Goal: Check status: Check status

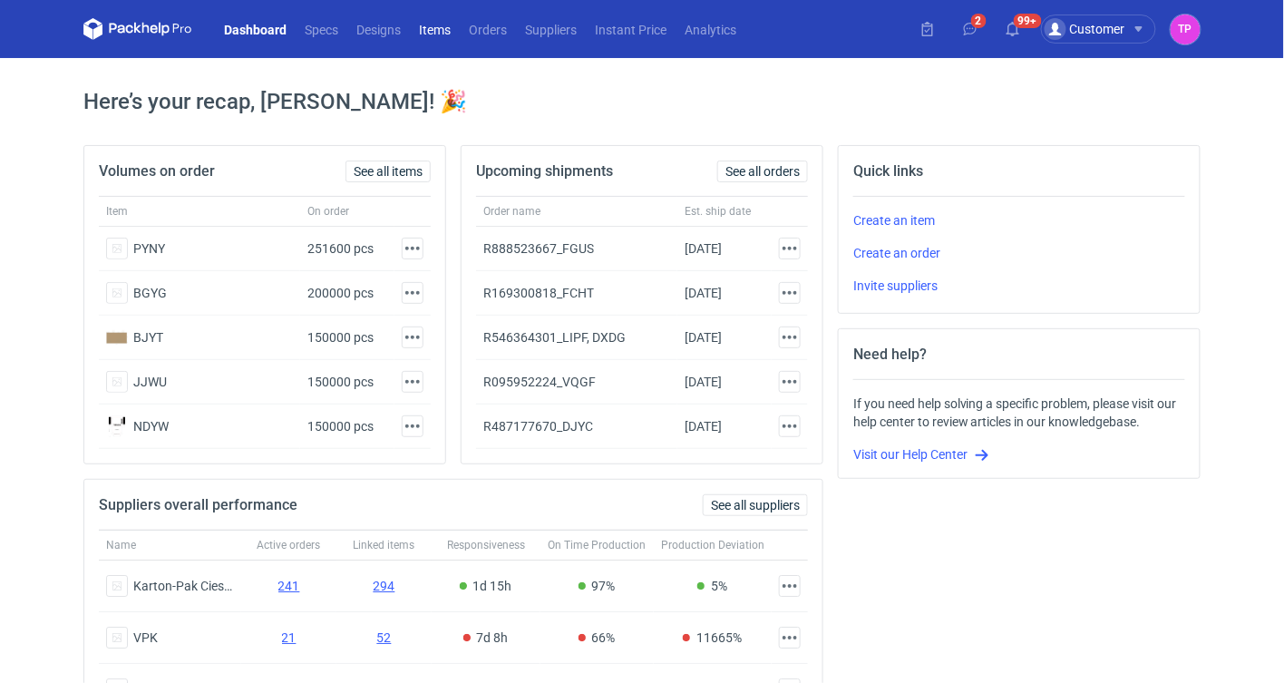
click at [445, 27] on link "Items" at bounding box center [435, 29] width 50 height 22
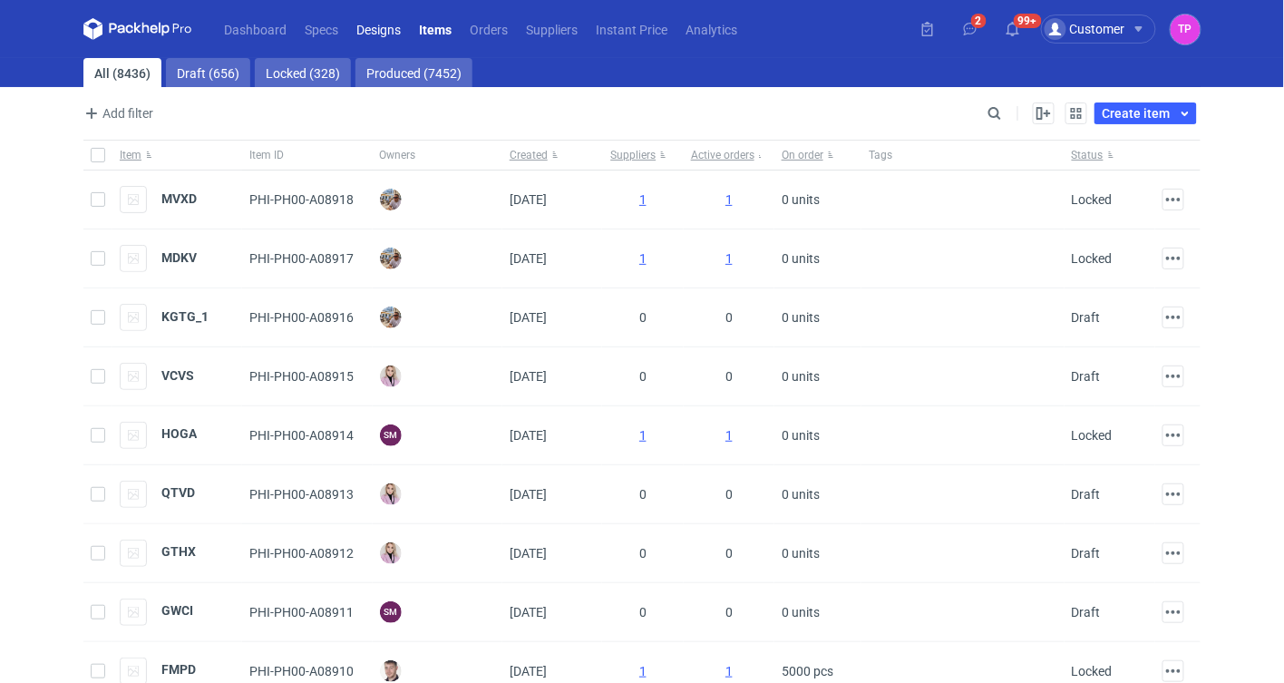
click at [357, 26] on link "Designs" at bounding box center [378, 29] width 63 height 22
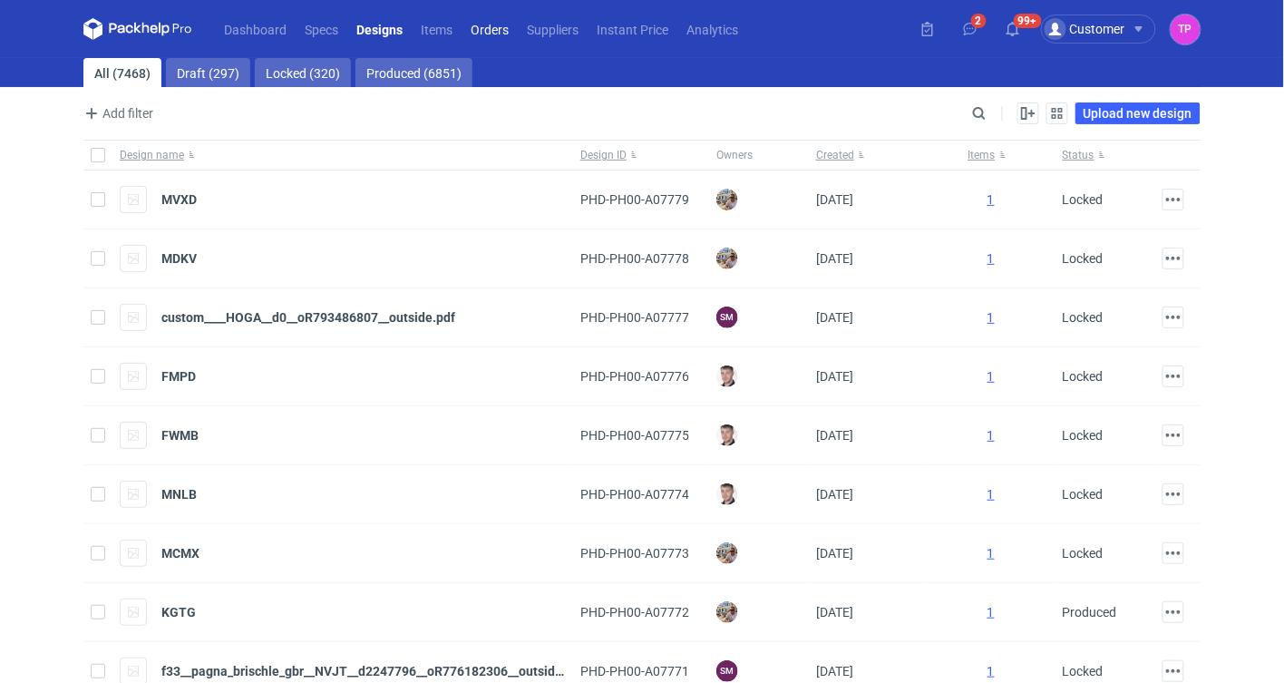
click at [491, 20] on link "Orders" at bounding box center [490, 29] width 56 height 22
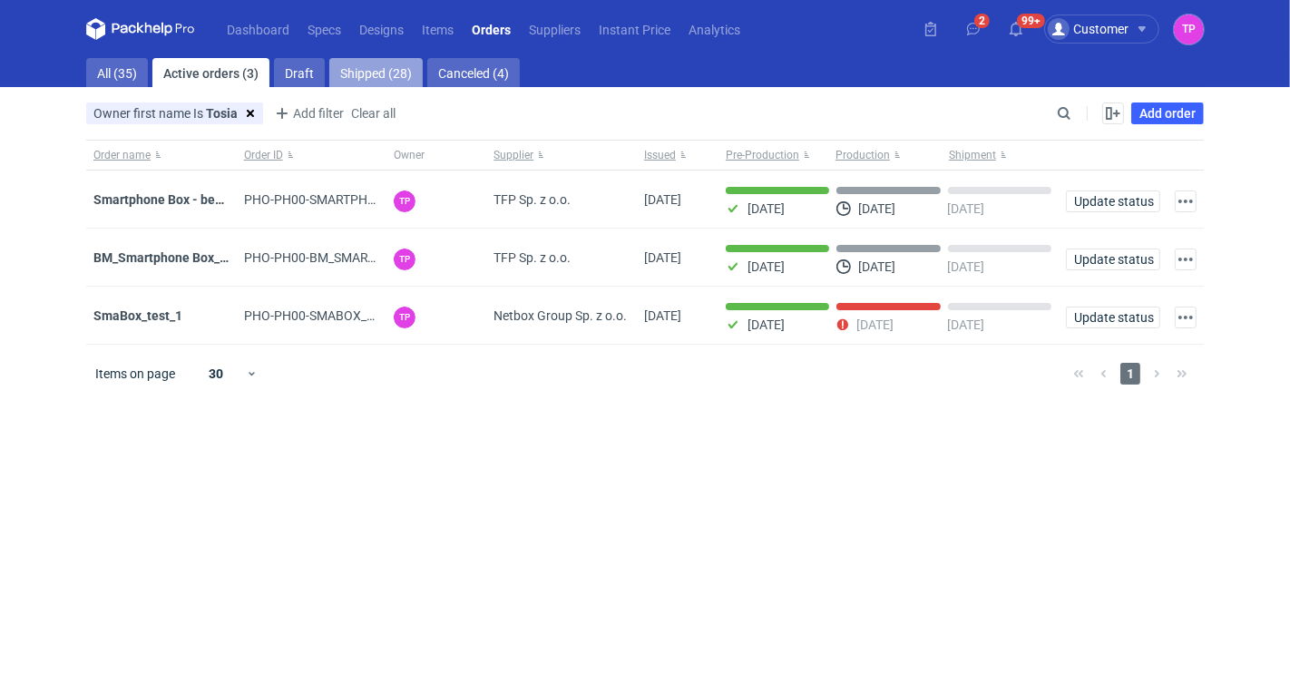
click at [373, 70] on link "Shipped (28)" at bounding box center [375, 72] width 93 height 29
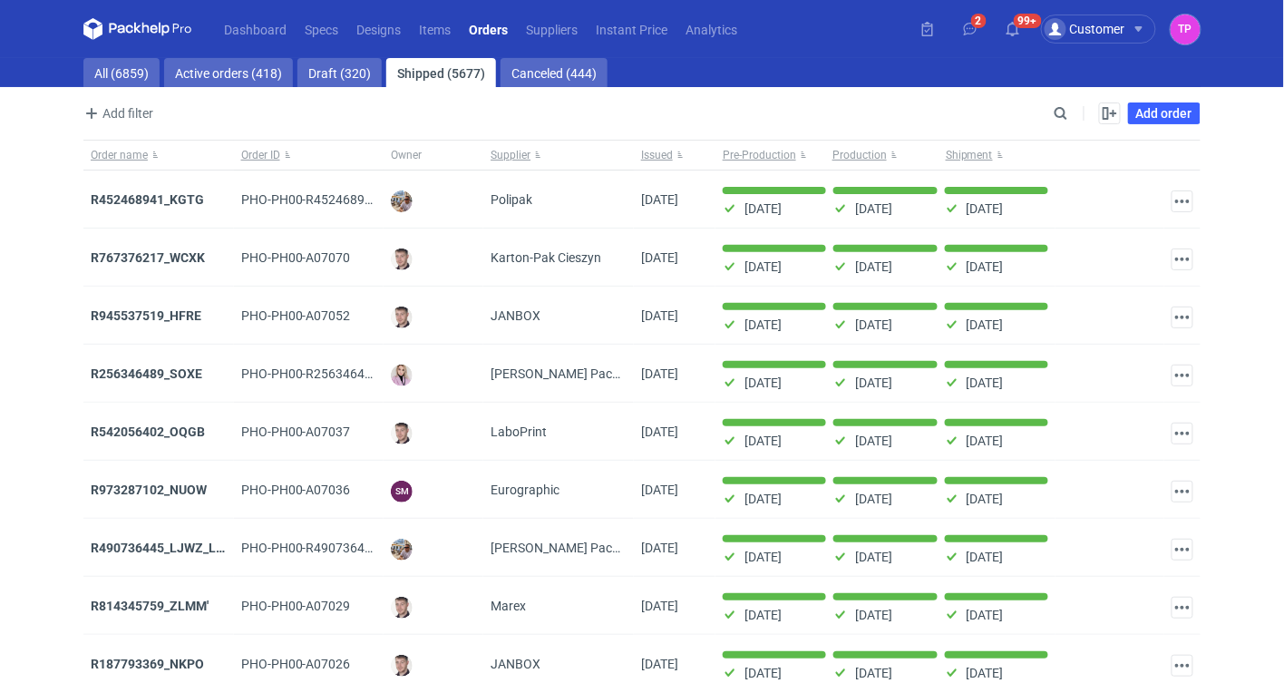
scroll to position [9, 0]
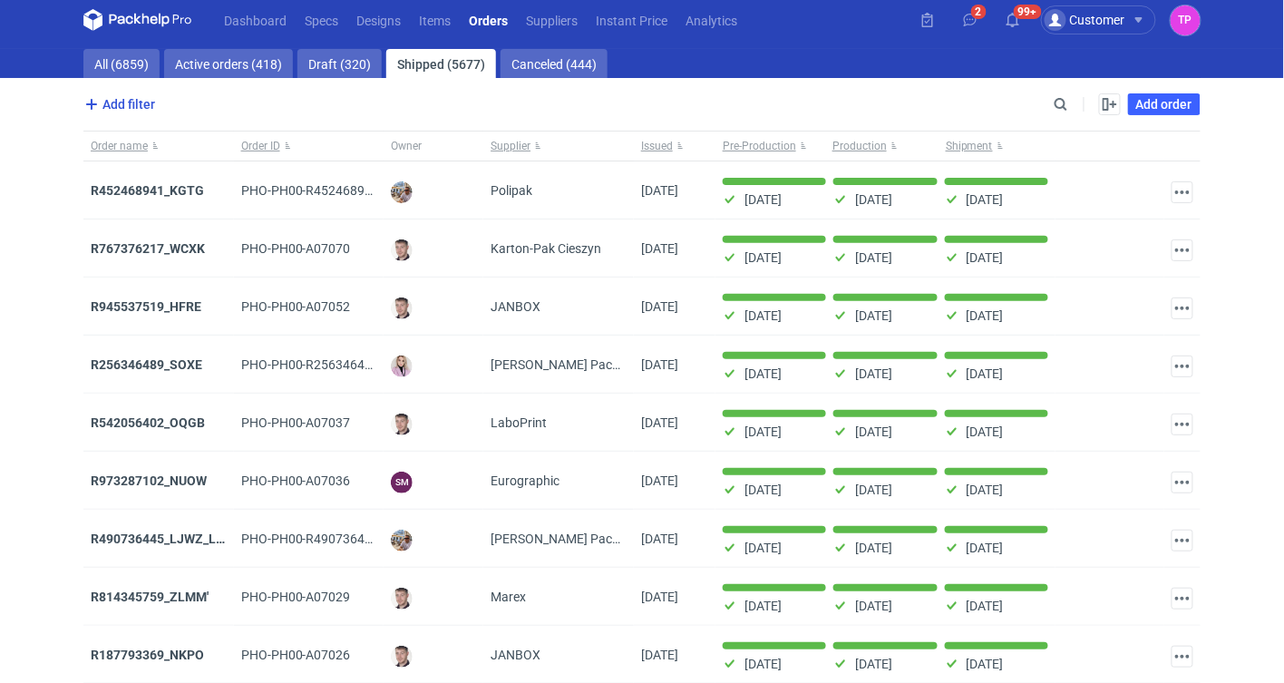
click at [102, 102] on span "Add filter" at bounding box center [118, 104] width 74 height 22
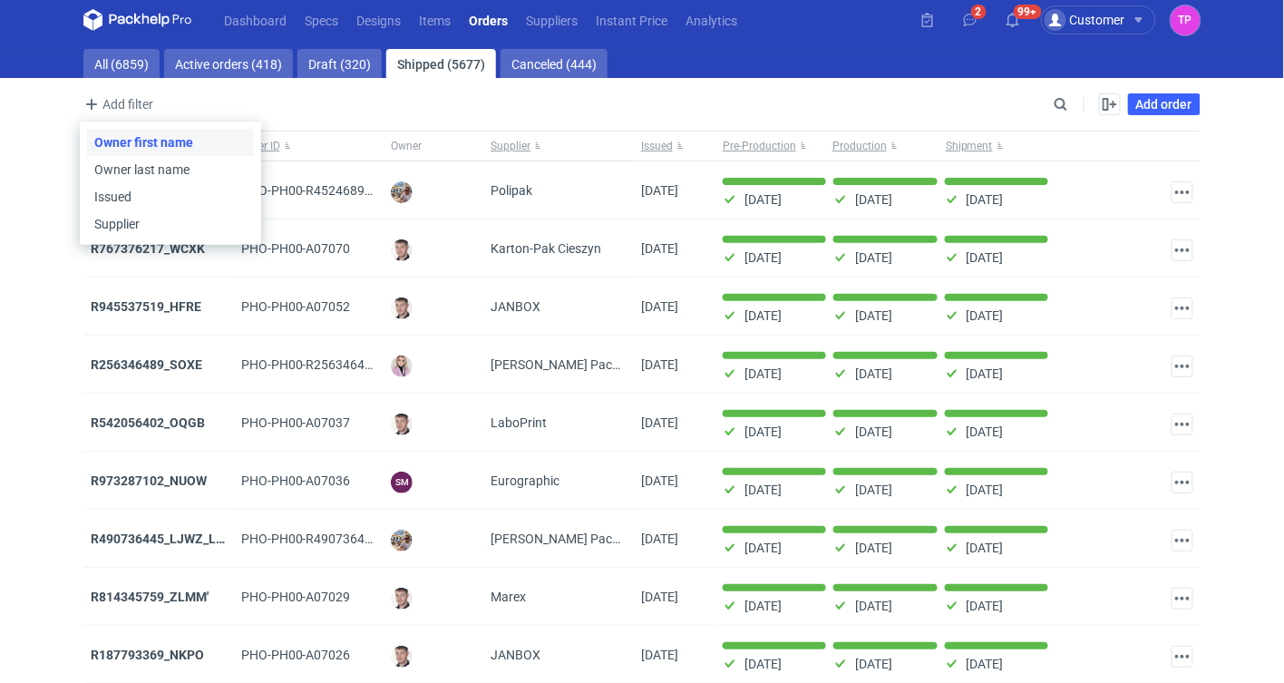
click at [124, 139] on button "Owner first name" at bounding box center [170, 142] width 167 height 27
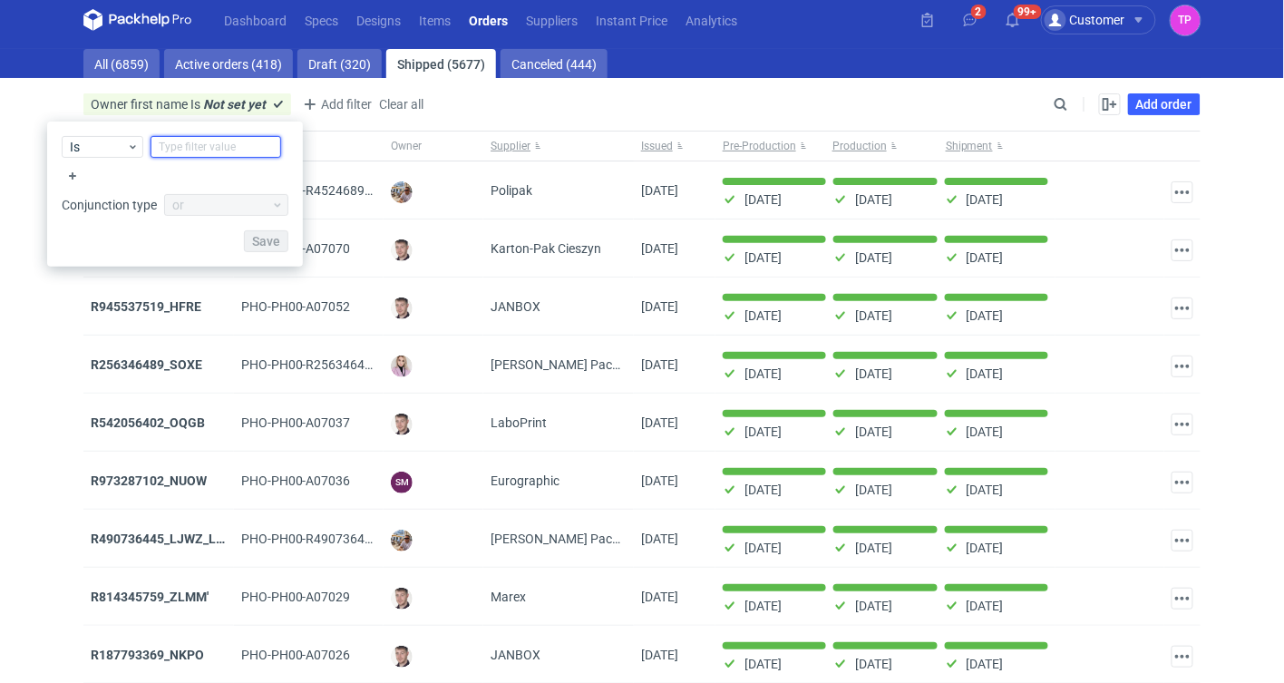
click at [197, 139] on input "text" at bounding box center [216, 147] width 131 height 22
type input "T"
type input "Tosia"
click at [266, 246] on span "Save" at bounding box center [266, 241] width 28 height 13
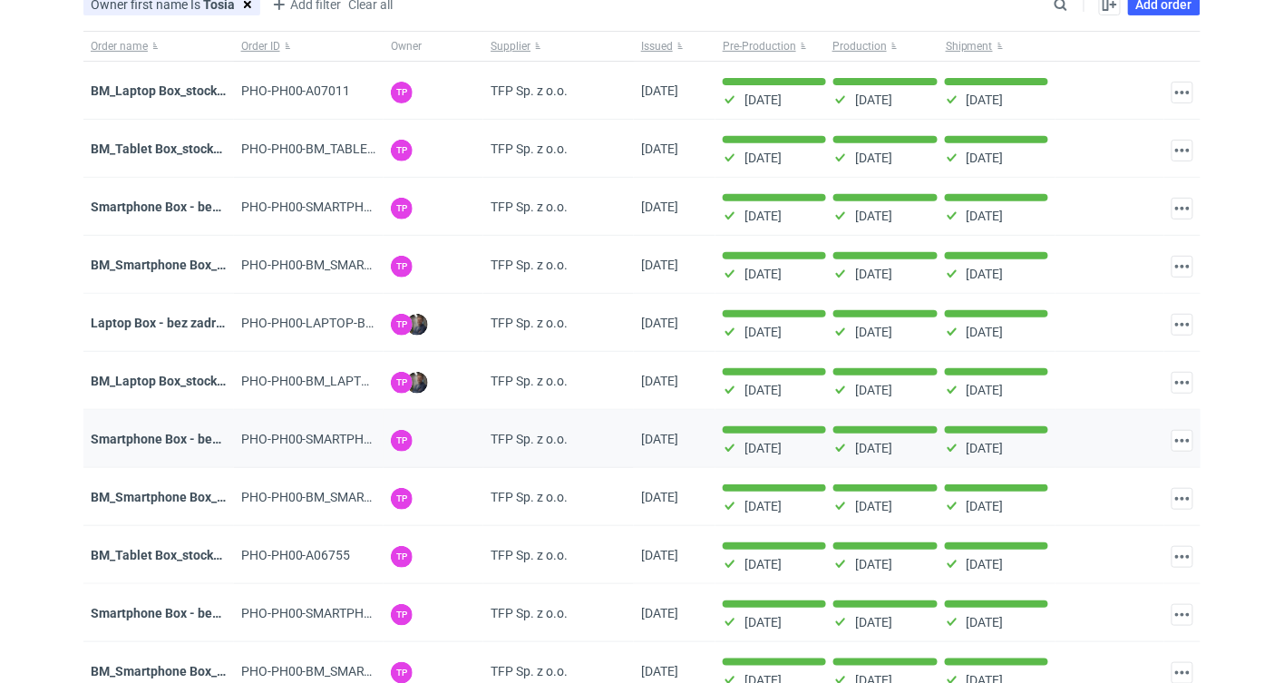
scroll to position [134, 0]
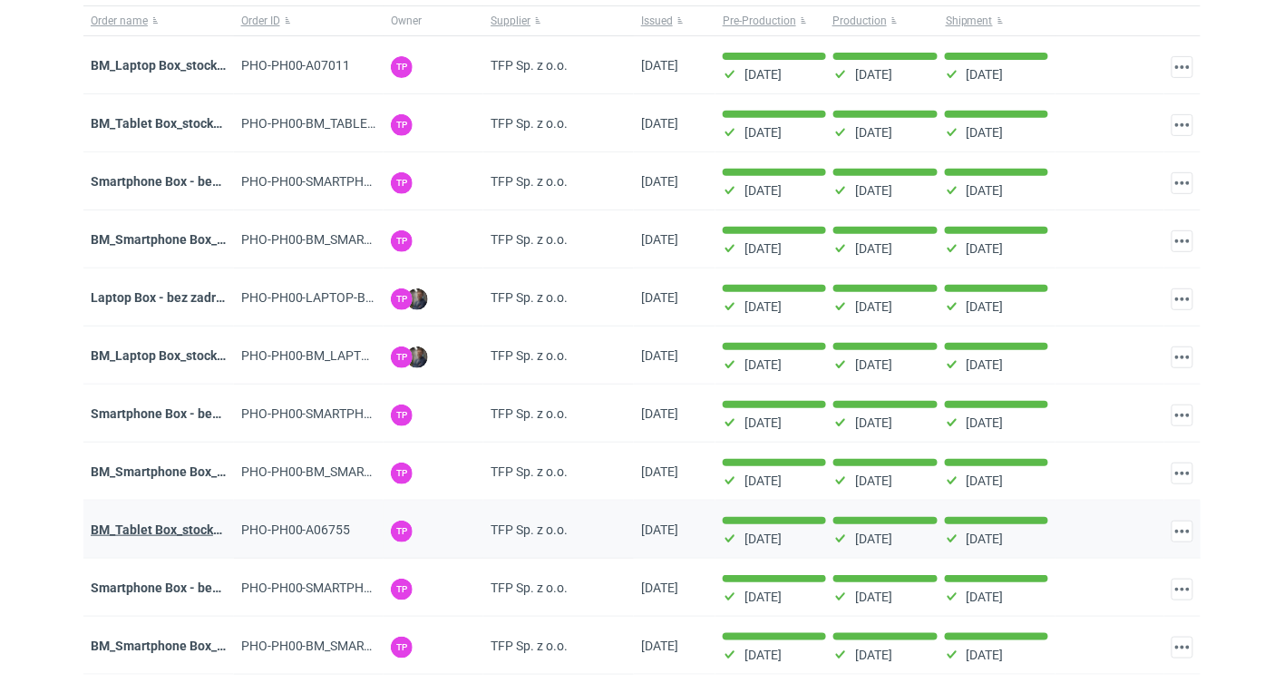
click at [176, 529] on strong "BM_Tablet Box_stock_01" at bounding box center [162, 529] width 142 height 15
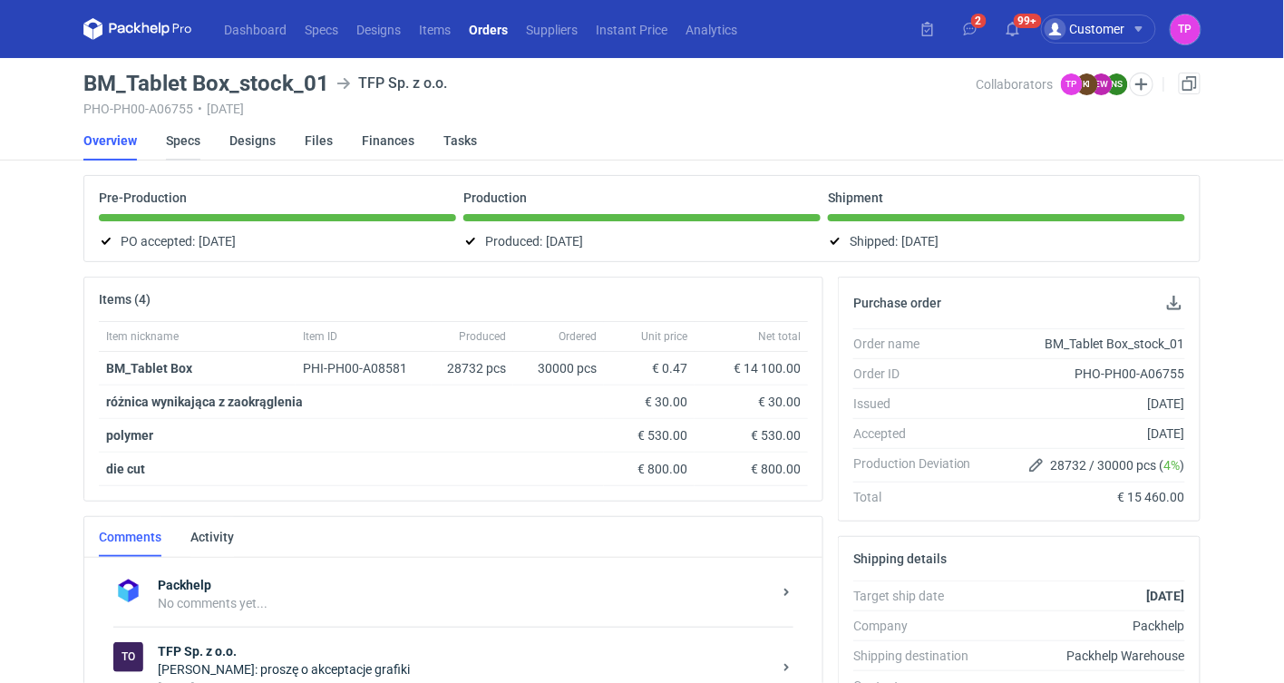
click at [185, 141] on link "Specs" at bounding box center [183, 141] width 34 height 40
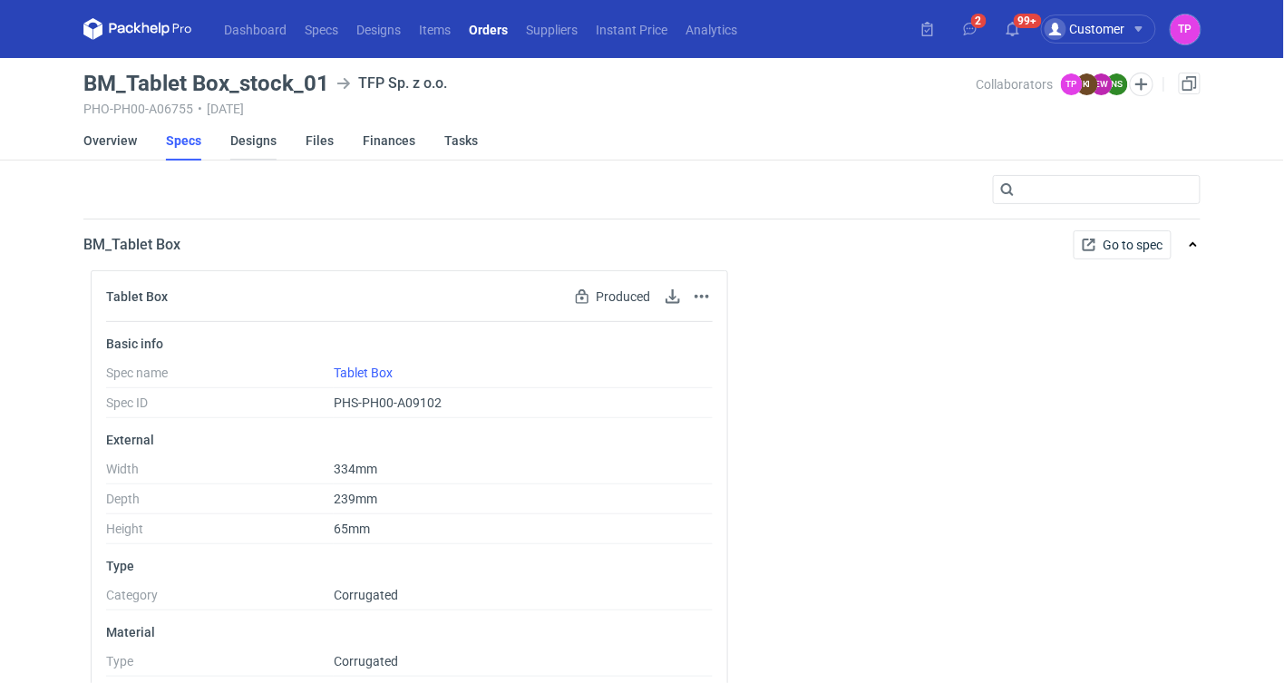
click at [249, 141] on link "Designs" at bounding box center [253, 141] width 46 height 40
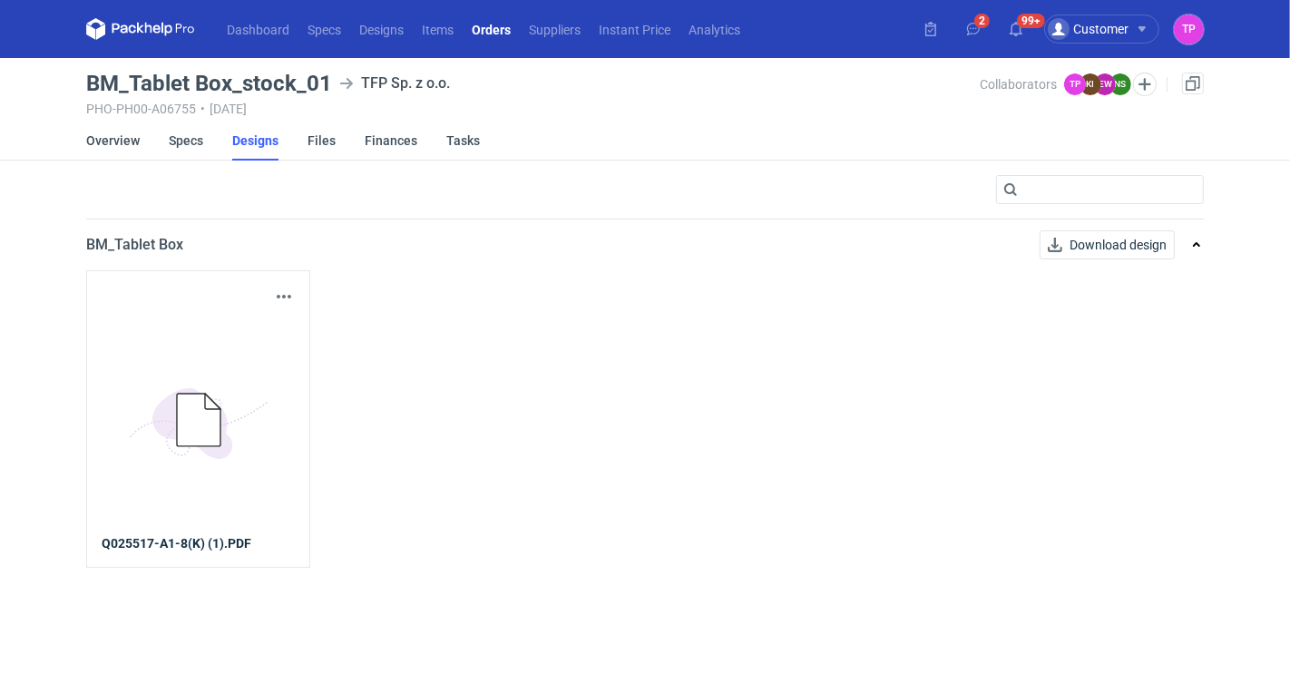
click at [178, 526] on link "5BD5AC33-3523-40E7-9262-1BFF0AD53D48@1x" at bounding box center [198, 420] width 193 height 227
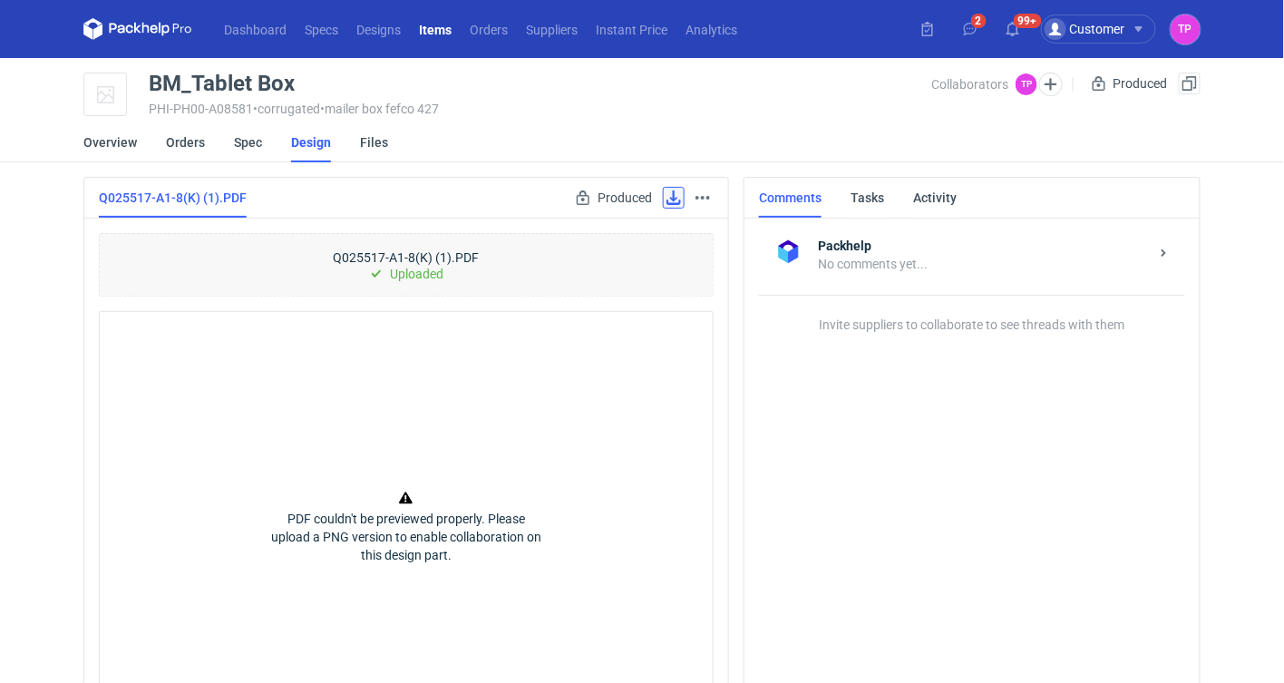
click at [677, 202] on link at bounding box center [674, 198] width 22 height 22
click at [375, 143] on link "Files" at bounding box center [374, 142] width 28 height 40
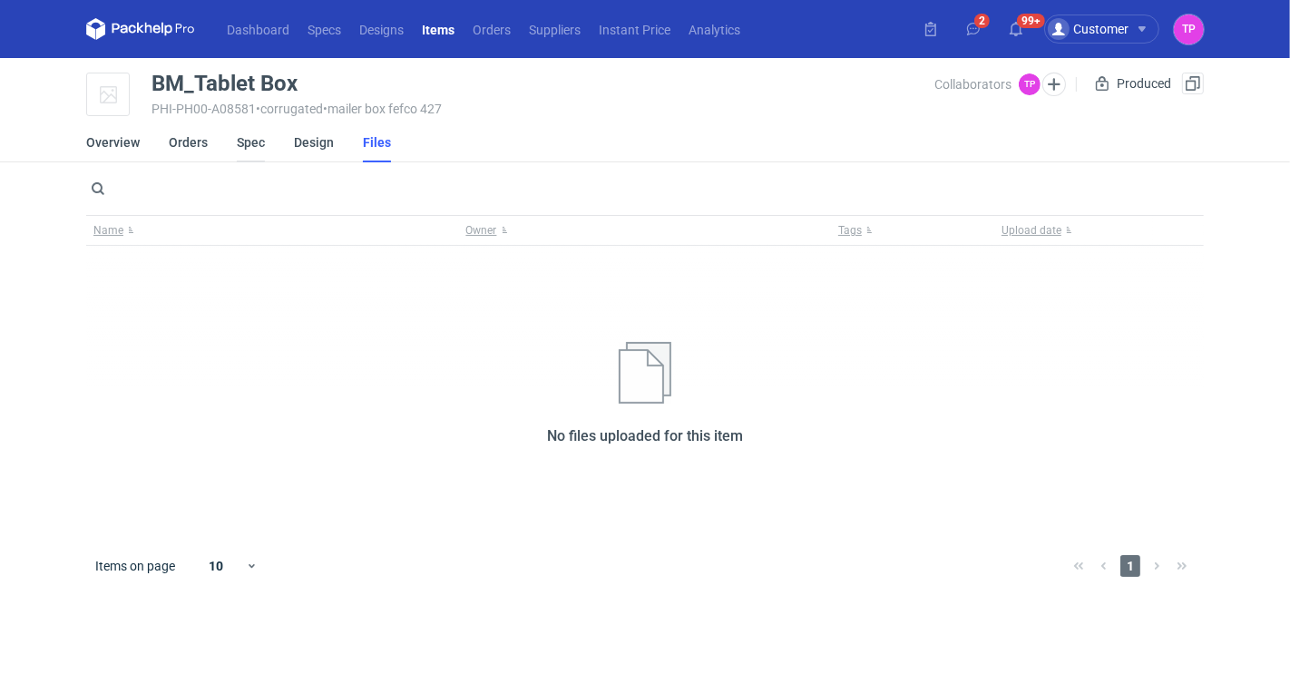
click at [237, 141] on link "Spec" at bounding box center [251, 142] width 28 height 40
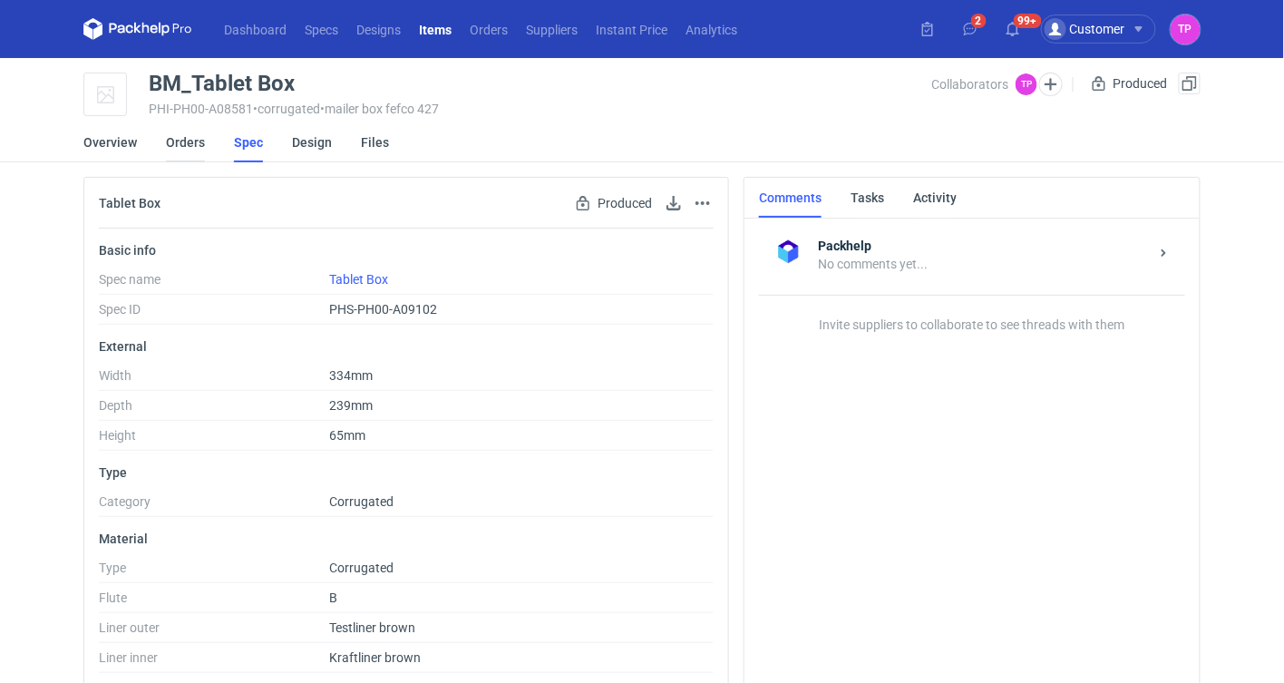
click at [180, 148] on link "Orders" at bounding box center [185, 142] width 39 height 40
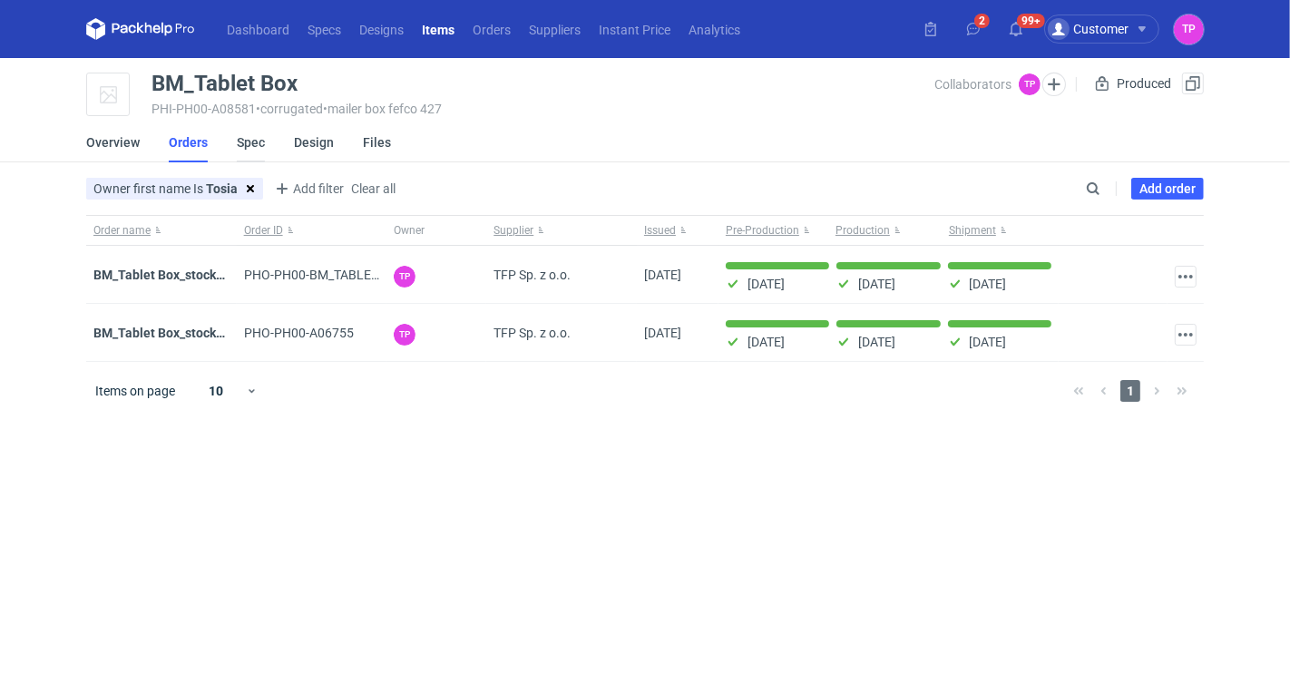
click at [237, 150] on link "Spec" at bounding box center [251, 142] width 28 height 40
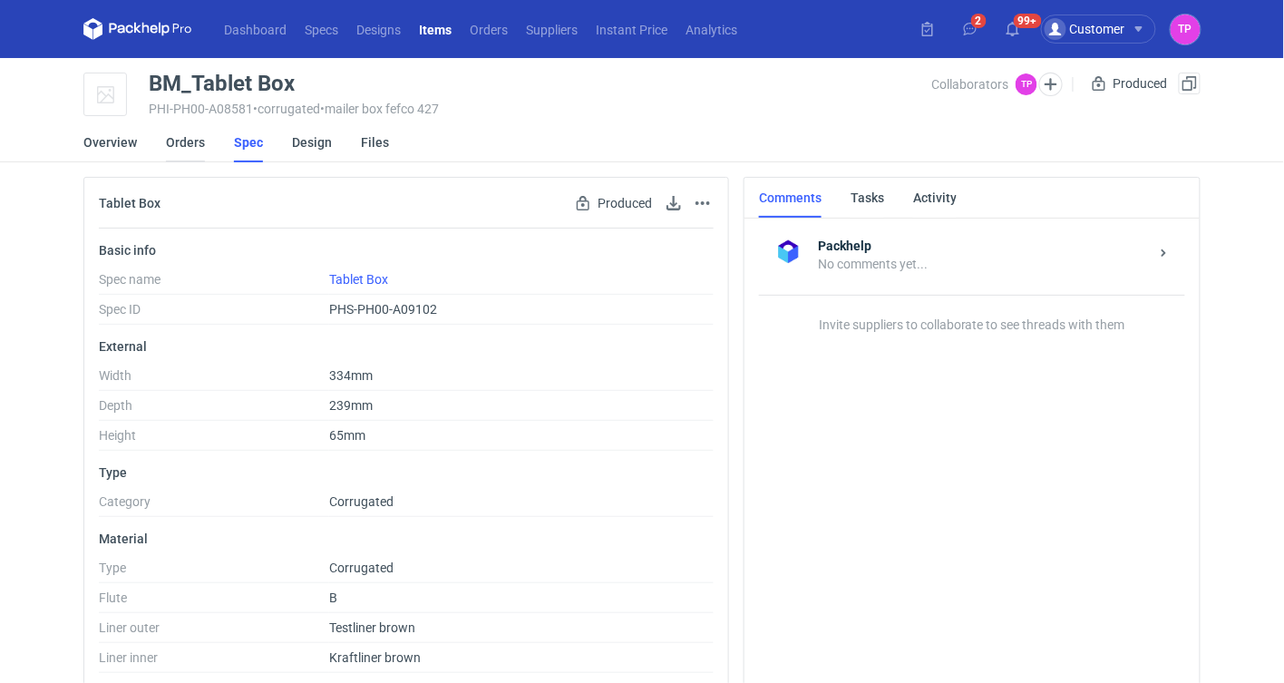
click at [172, 147] on link "Orders" at bounding box center [185, 142] width 39 height 40
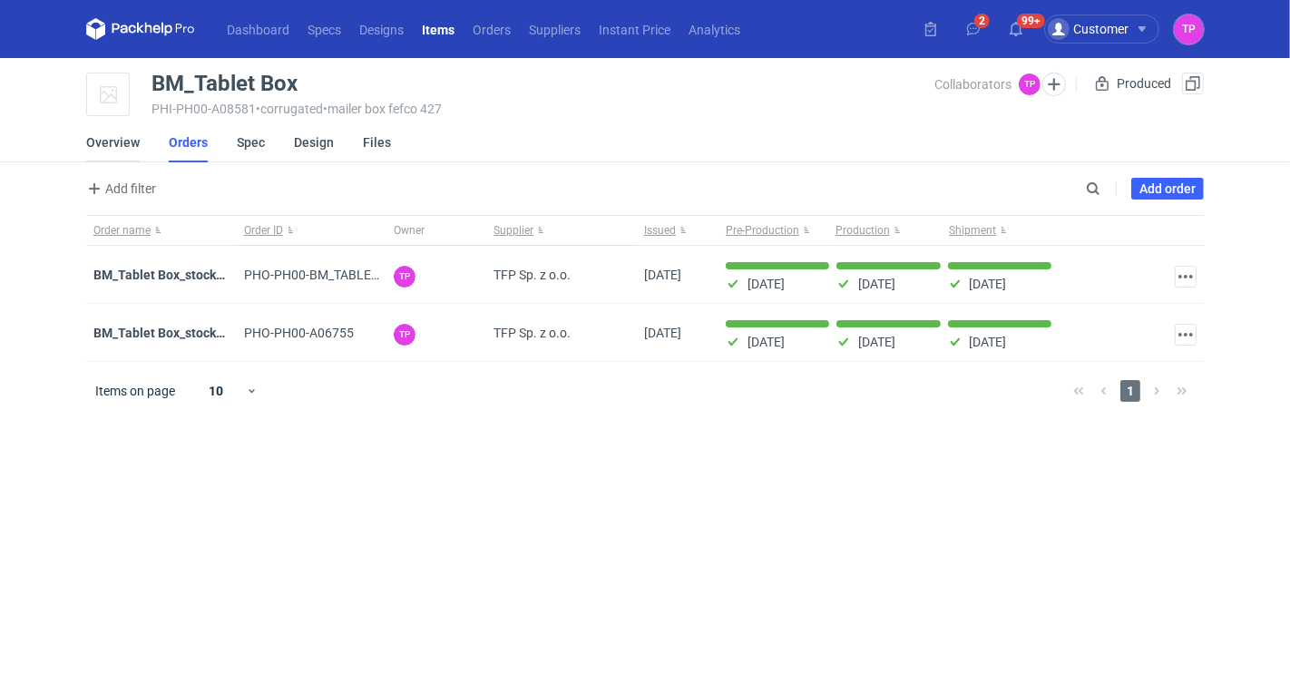
click at [125, 131] on link "Overview" at bounding box center [113, 142] width 54 height 40
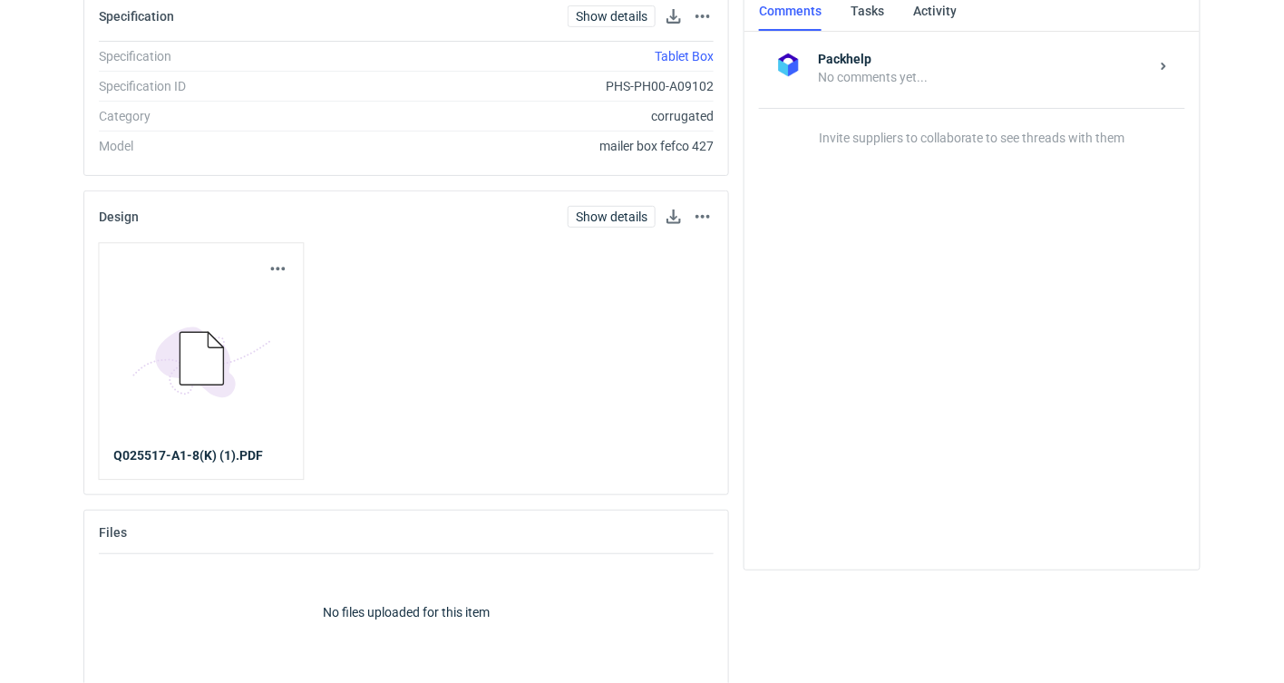
scroll to position [190, 0]
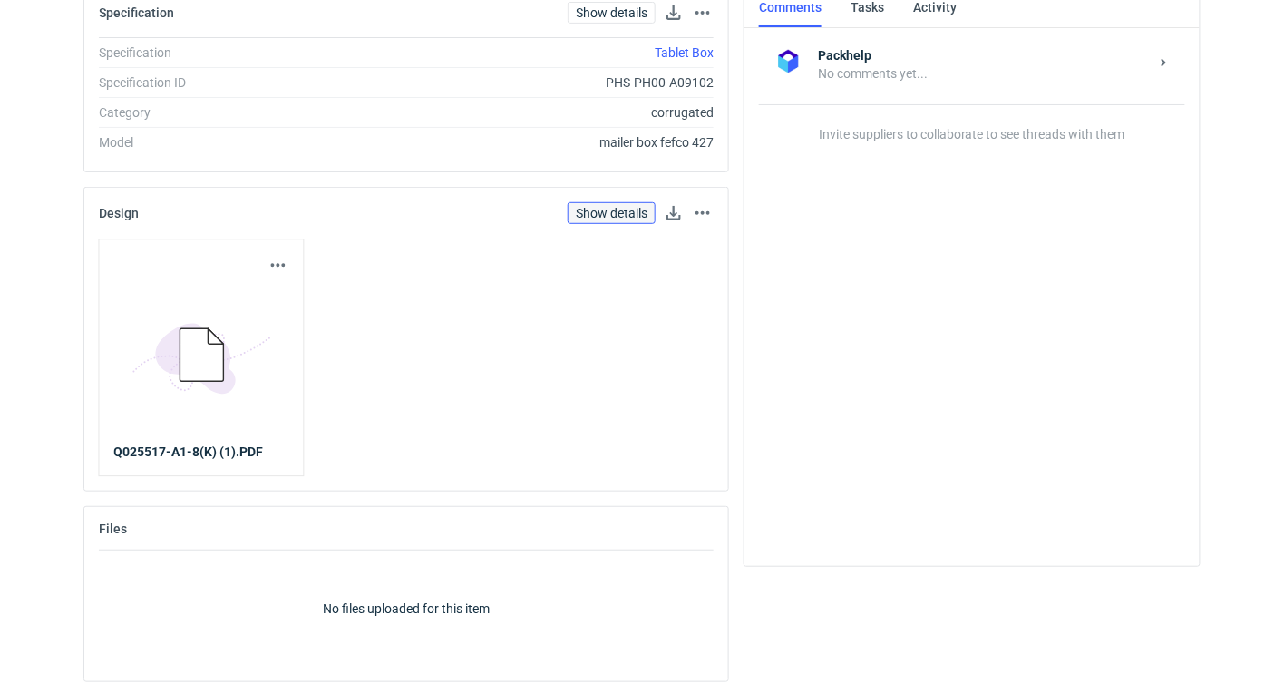
click at [631, 210] on link "Show details" at bounding box center [612, 213] width 88 height 22
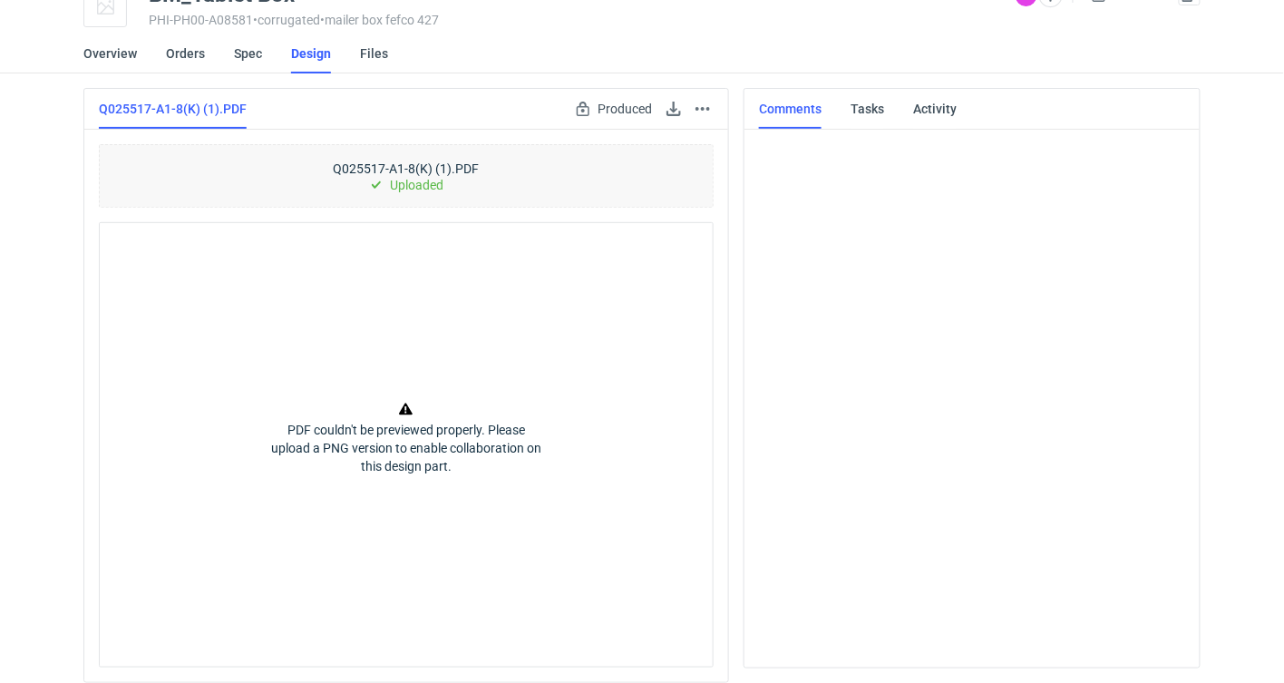
scroll to position [89, 0]
